Goal: Book appointment/travel/reservation

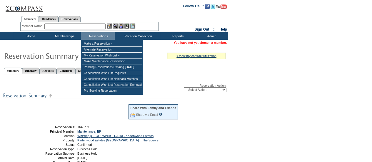
click at [97, 25] on input "text" at bounding box center [74, 27] width 61 height 6
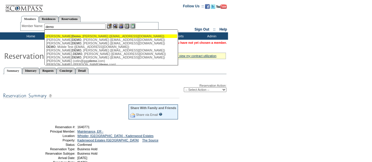
click at [111, 36] on div "Barnhill Demo , Raelynn (rbarnhill@exclusiveresorts.com)" at bounding box center [110, 36] width 129 height 4
type input "Barnhill Demo, Raelynn (rbarnhill@exclusiveresorts.com)"
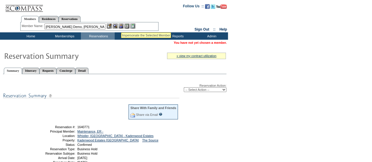
click at [121, 25] on img at bounding box center [120, 26] width 5 height 5
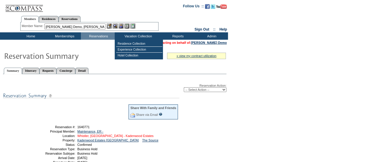
click at [122, 135] on link "Whistler, British Columbia - Kadenwood Estates" at bounding box center [115, 136] width 76 height 4
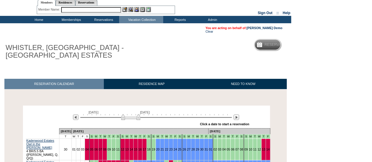
scroll to position [102, 0]
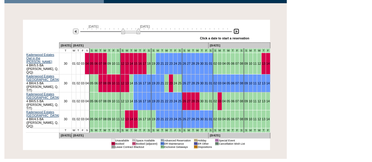
click at [233, 32] on img at bounding box center [236, 32] width 6 height 6
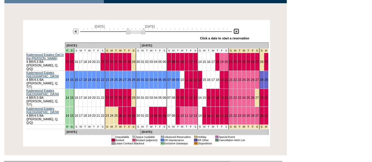
click at [235, 31] on img at bounding box center [236, 32] width 6 height 6
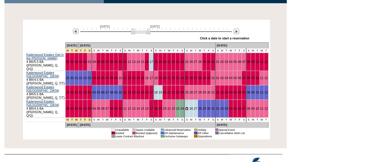
click at [185, 107] on link "25" at bounding box center [187, 109] width 4 height 4
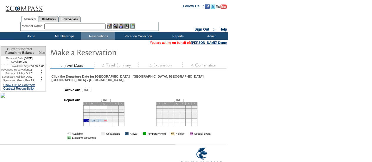
click at [106, 122] on link "28" at bounding box center [104, 120] width 3 height 3
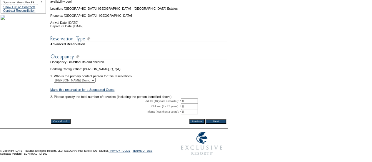
scroll to position [88, 0]
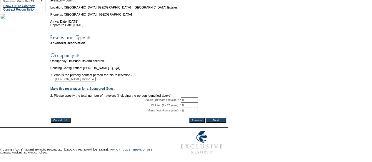
drag, startPoint x: 190, startPoint y: 106, endPoint x: 183, endPoint y: 110, distance: 7.4
click at [174, 103] on tr "Adults (18 years and older): * 0 * *" at bounding box center [138, 99] width 176 height 5
click at [217, 123] on input "Next" at bounding box center [215, 120] width 21 height 5
click at [216, 123] on input "Next" at bounding box center [215, 120] width 21 height 5
